Goal: Information Seeking & Learning: Learn about a topic

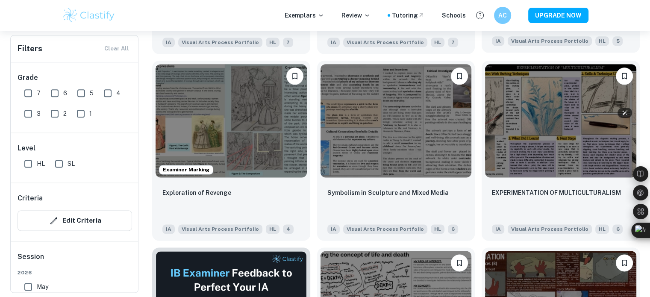
scroll to position [1153, 0]
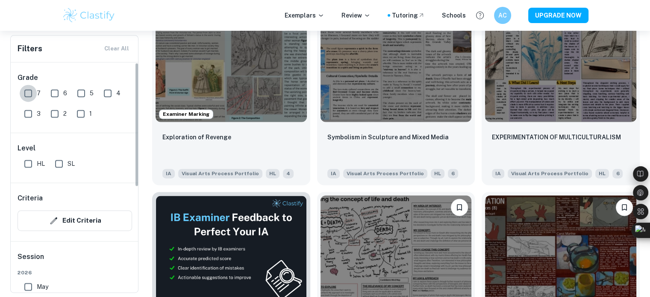
click at [29, 88] on input "7" at bounding box center [28, 93] width 17 height 17
checkbox input "true"
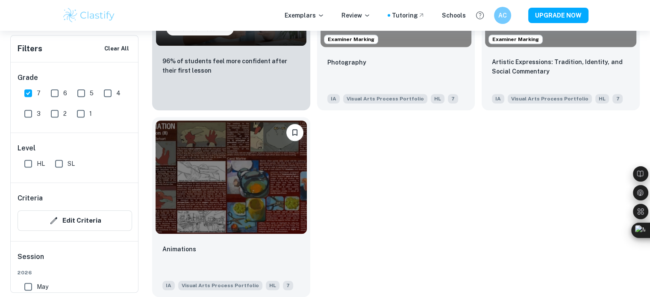
scroll to position [689, 0]
click at [27, 159] on input "HL" at bounding box center [28, 163] width 17 height 17
checkbox input "true"
click at [53, 90] on input "6" at bounding box center [54, 93] width 17 height 17
checkbox input "true"
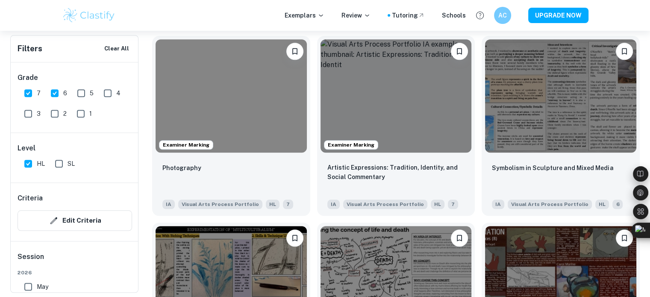
scroll to position [748, 0]
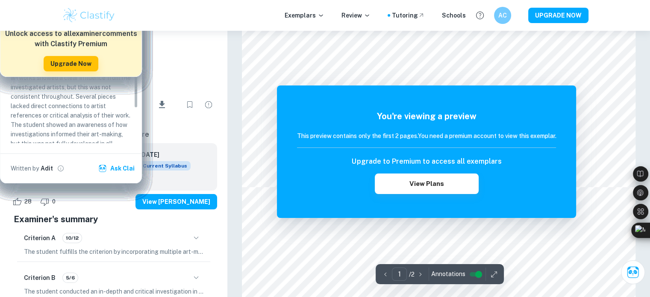
scroll to position [85, 0]
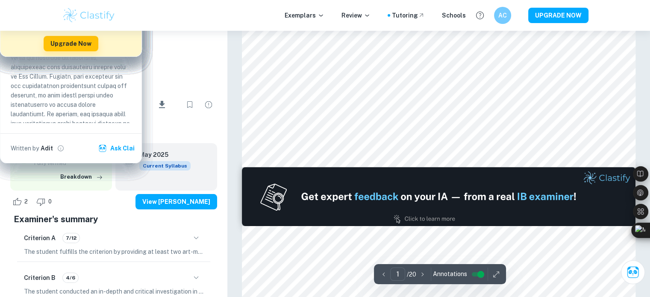
scroll to position [85, 0]
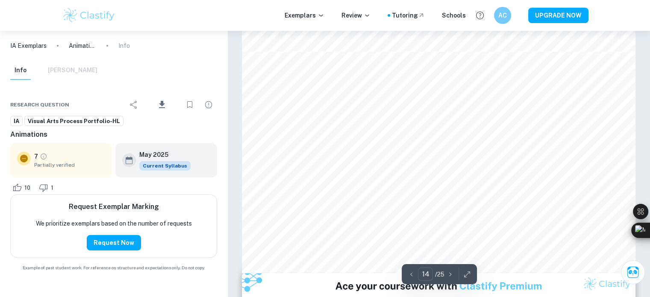
scroll to position [3075, 0]
type input "16"
